Goal: Contribute content: Contribute content

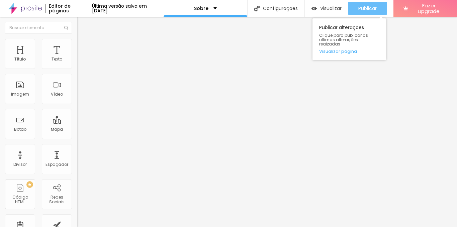
click at [367, 4] on div "Publicar" at bounding box center [368, 8] width 18 height 13
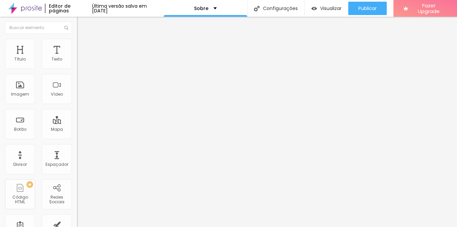
click at [33, 7] on img at bounding box center [24, 8] width 33 height 17
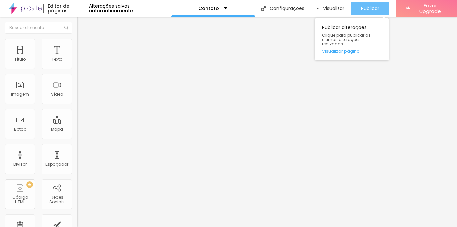
click at [366, 7] on span "Publicar" at bounding box center [370, 8] width 18 height 5
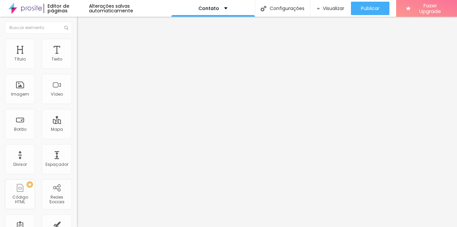
click at [29, 8] on img at bounding box center [24, 8] width 33 height 17
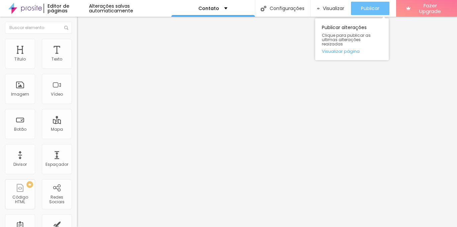
click at [361, 9] on span "Publicar" at bounding box center [370, 8] width 18 height 5
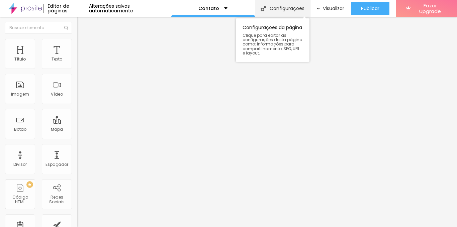
click at [288, 5] on div "Configurações" at bounding box center [282, 8] width 55 height 17
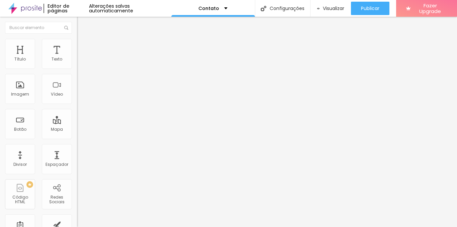
click at [33, 10] on img at bounding box center [24, 8] width 33 height 17
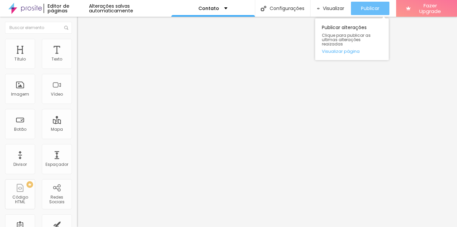
click at [375, 6] on span "Publicar" at bounding box center [370, 8] width 18 height 5
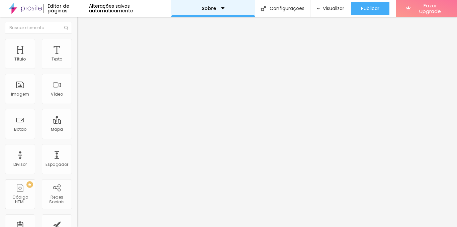
click at [220, 11] on div "Sobre" at bounding box center [213, 8] width 84 height 17
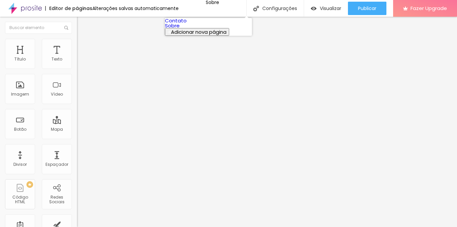
click at [187, 22] on link "Contato" at bounding box center [176, 20] width 22 height 7
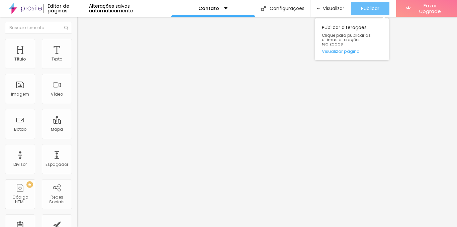
click at [368, 8] on span "Publicar" at bounding box center [370, 8] width 18 height 5
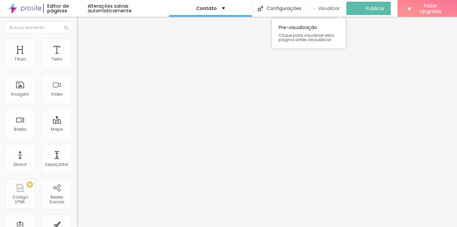
click at [334, 6] on span "Visualizar" at bounding box center [328, 8] width 21 height 5
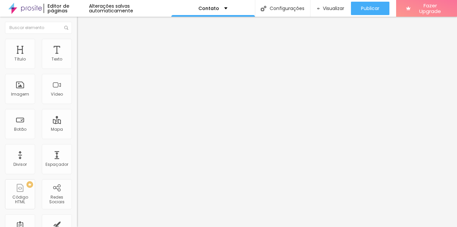
click at [30, 9] on img at bounding box center [24, 8] width 33 height 17
